Goal: Information Seeking & Learning: Learn about a topic

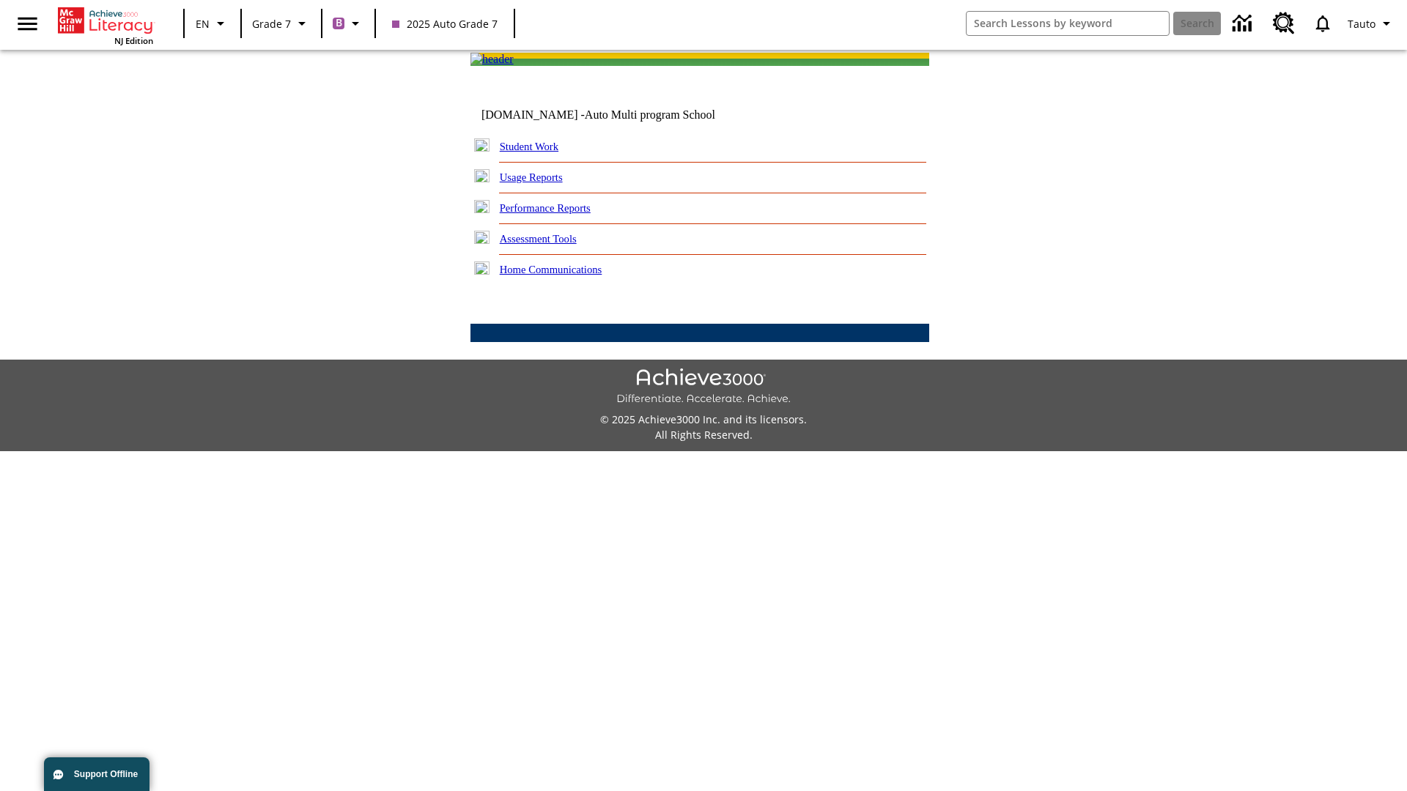
click at [561, 214] on link "Performance Reports" at bounding box center [545, 208] width 91 height 12
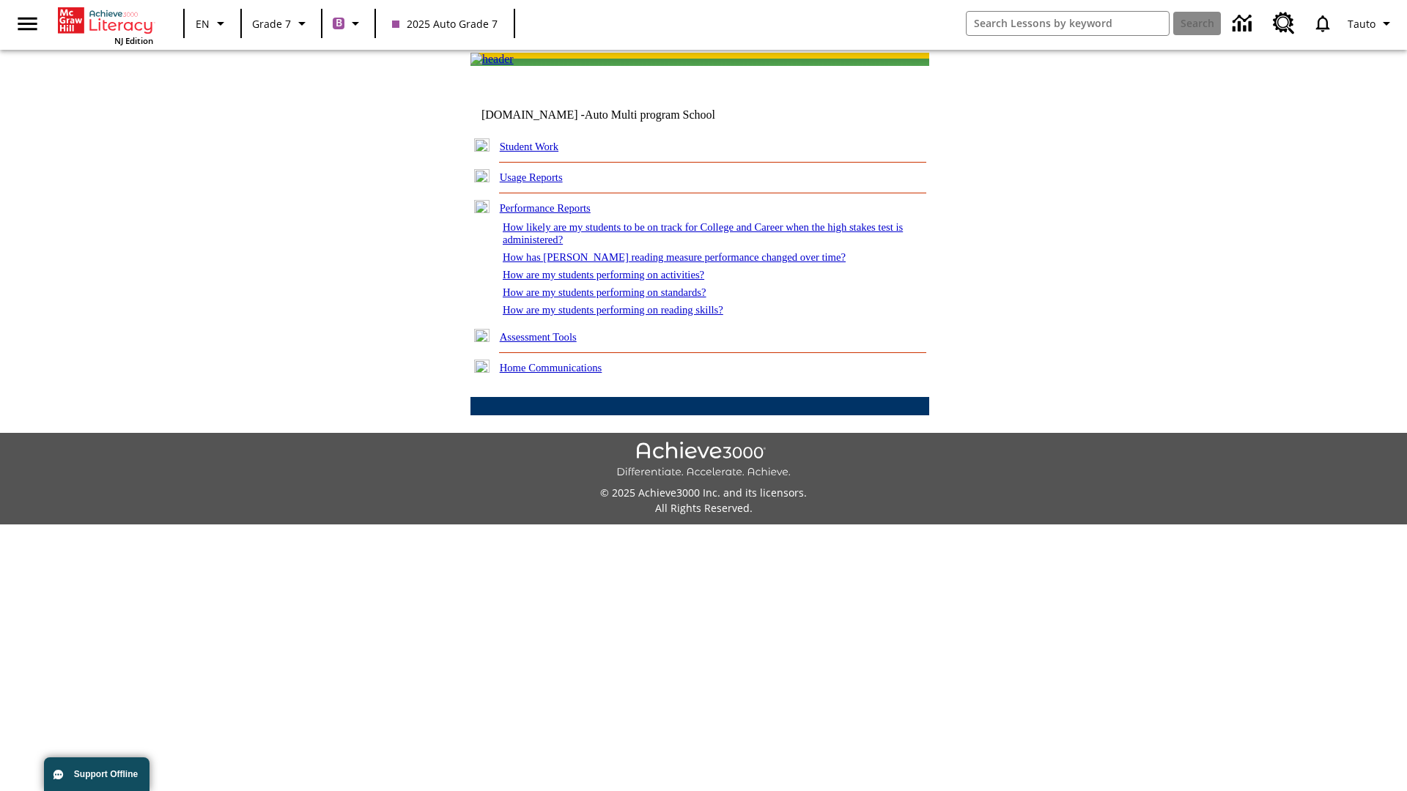
click at [628, 316] on link "How are my students performing on reading skills?" at bounding box center [613, 310] width 221 height 12
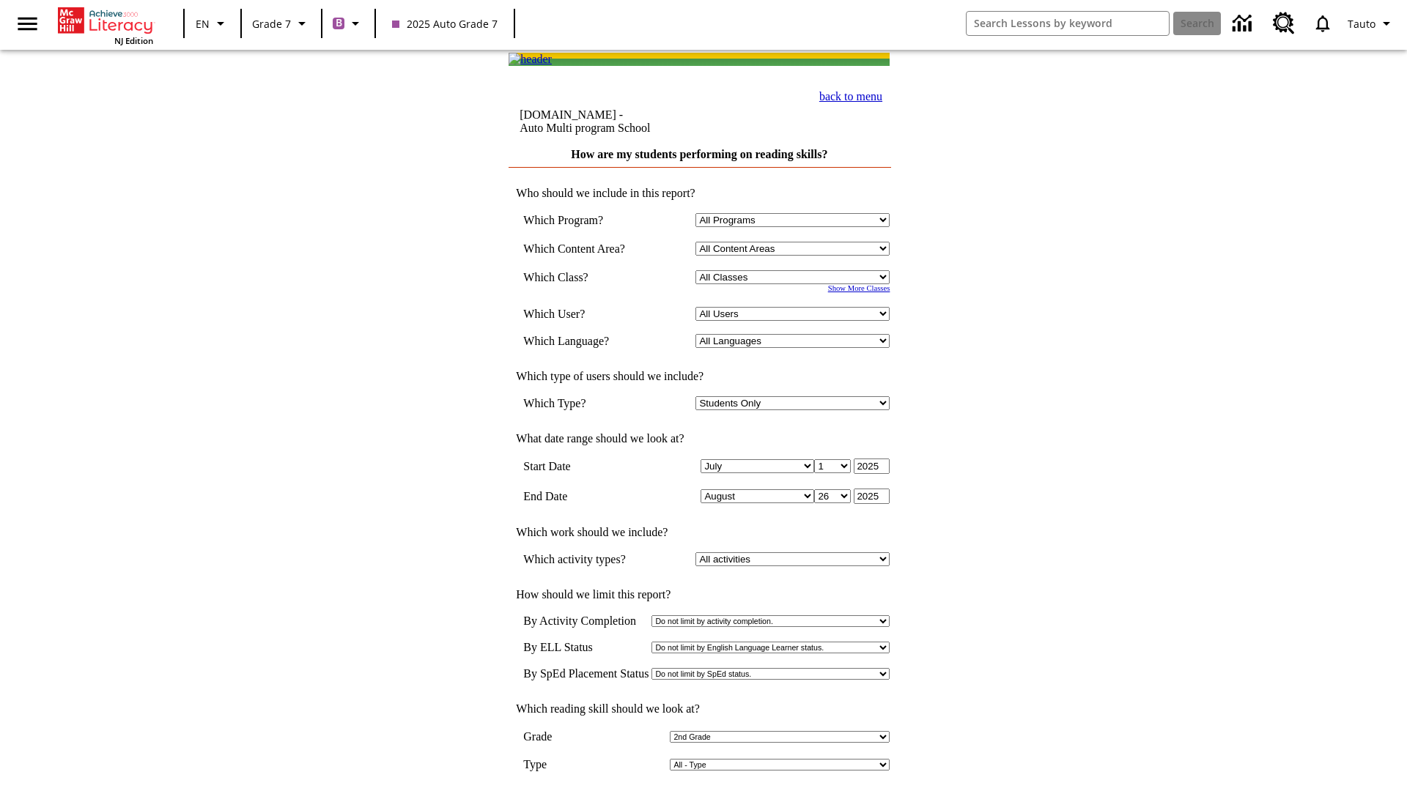
select select "2"
select select "2348140"
